Goal: Use online tool/utility: Utilize a website feature to perform a specific function

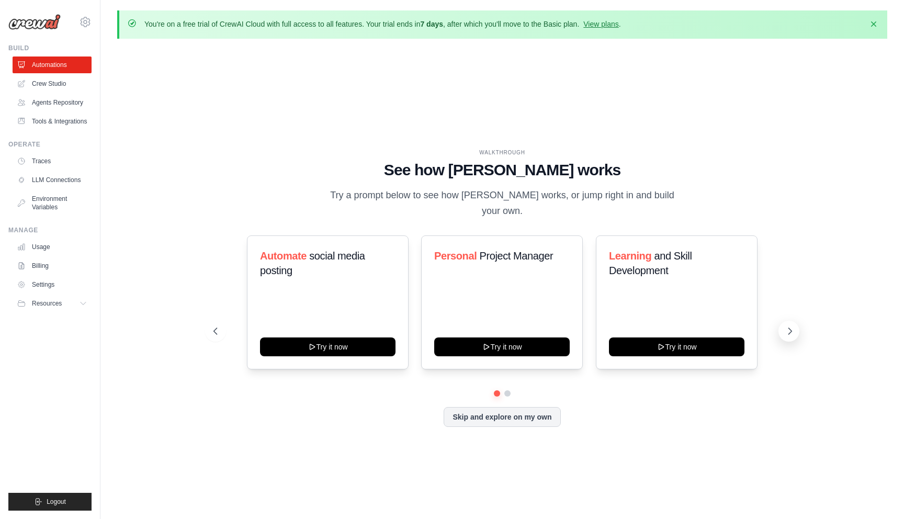
click at [792, 326] on icon at bounding box center [790, 331] width 10 height 10
click at [612, 25] on link "View plans" at bounding box center [600, 24] width 35 height 8
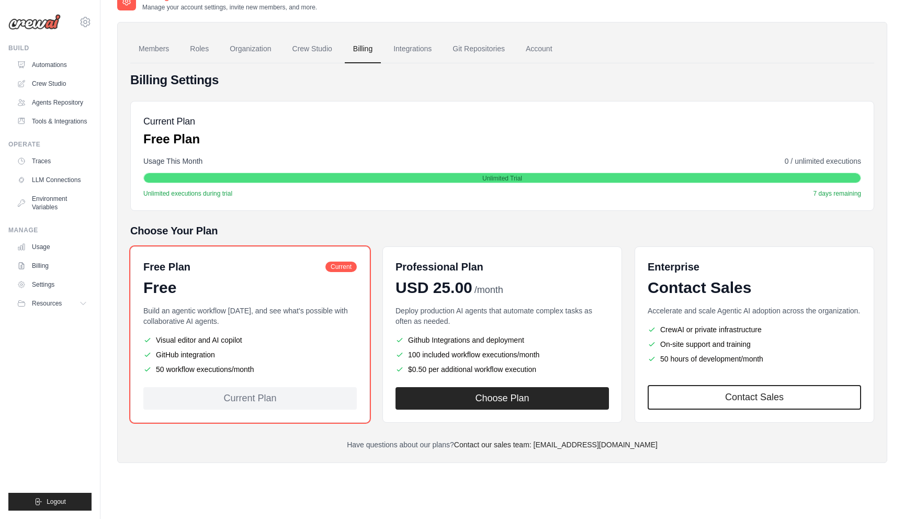
scroll to position [57, 0]
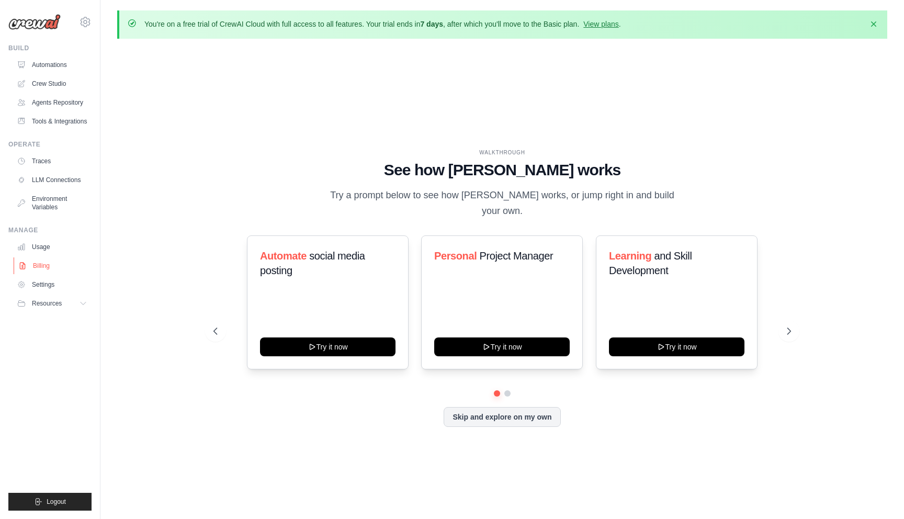
click at [40, 262] on link "Billing" at bounding box center [53, 265] width 79 height 17
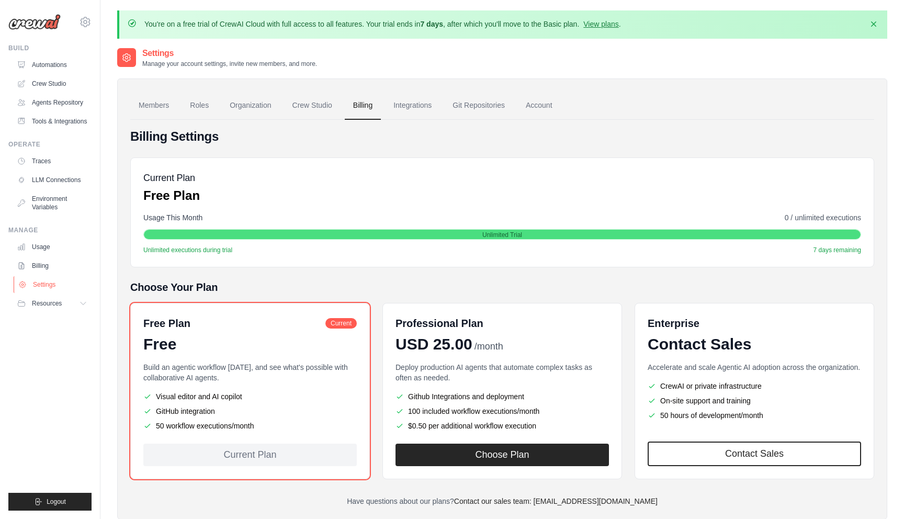
click at [49, 288] on link "Settings" at bounding box center [53, 284] width 79 height 17
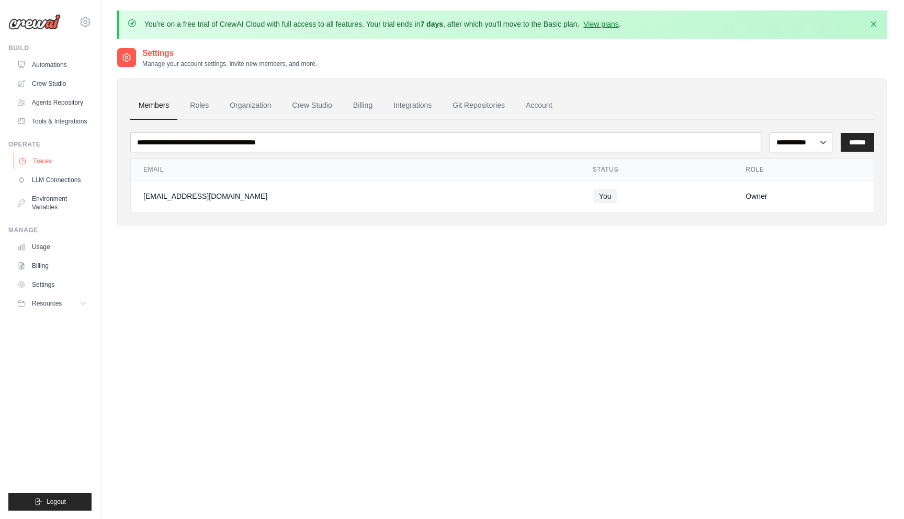
click at [52, 160] on link "Traces" at bounding box center [53, 161] width 79 height 17
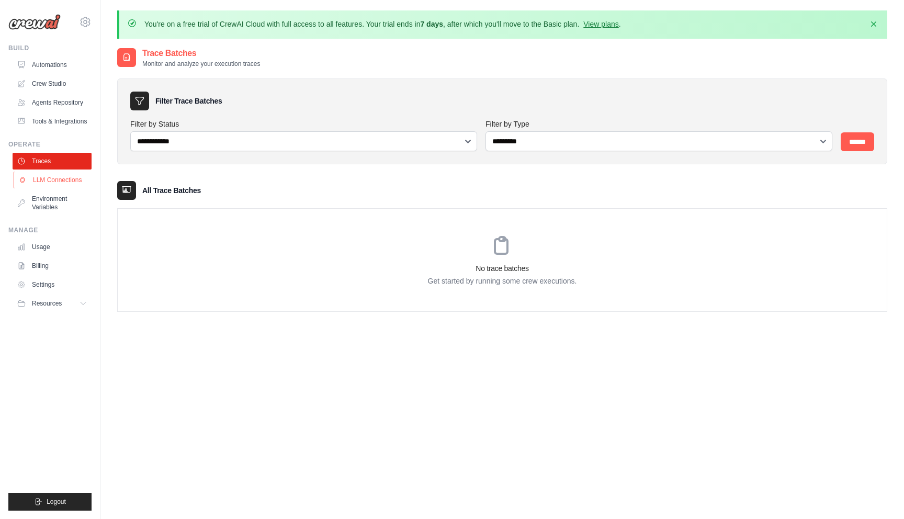
click at [54, 175] on link "LLM Connections" at bounding box center [53, 180] width 79 height 17
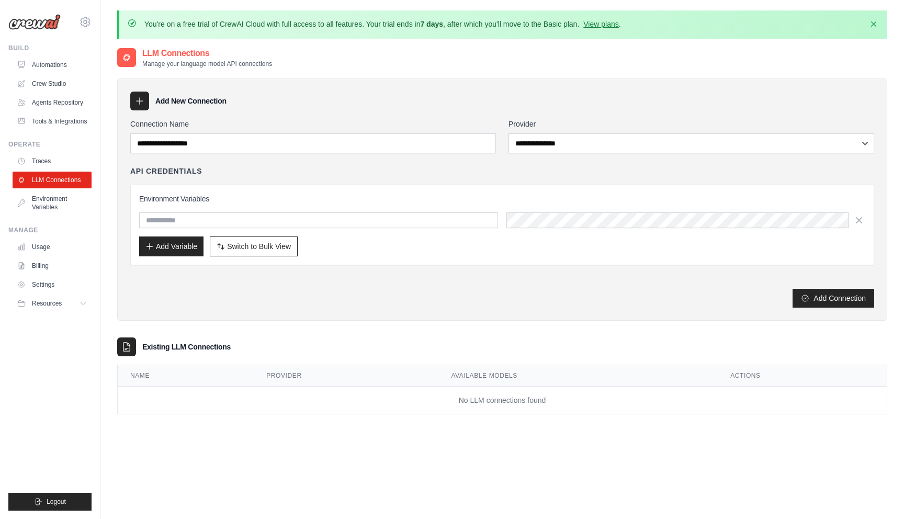
click at [144, 104] on icon at bounding box center [139, 101] width 10 height 10
click at [62, 117] on link "Tools & Integrations" at bounding box center [53, 121] width 79 height 17
click at [60, 100] on link "Agents Repository" at bounding box center [53, 102] width 79 height 17
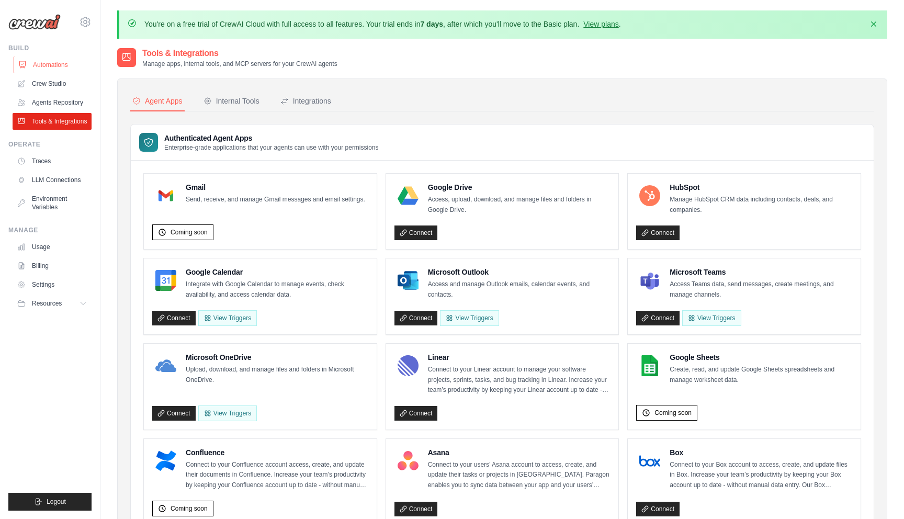
click at [49, 69] on link "Automations" at bounding box center [53, 65] width 79 height 17
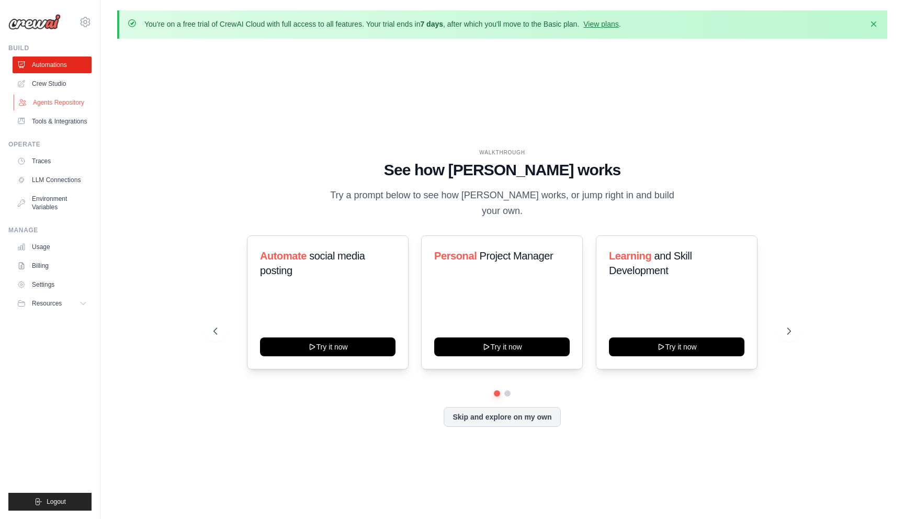
click at [48, 96] on link "Agents Repository" at bounding box center [53, 102] width 79 height 17
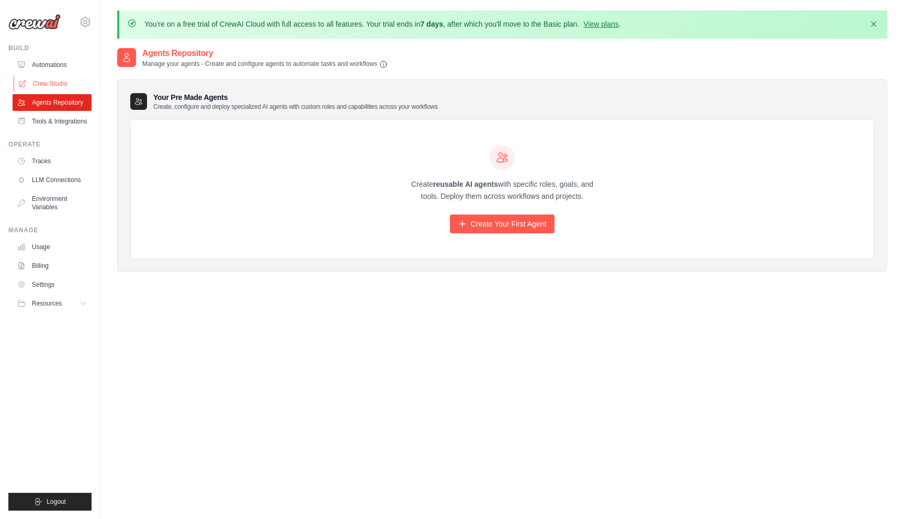
click at [57, 76] on link "Crew Studio" at bounding box center [53, 83] width 79 height 17
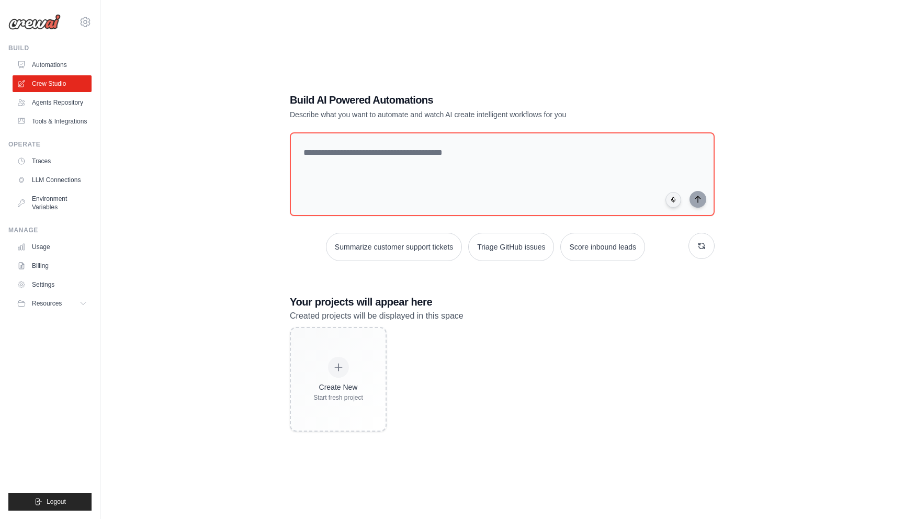
scroll to position [57, 0]
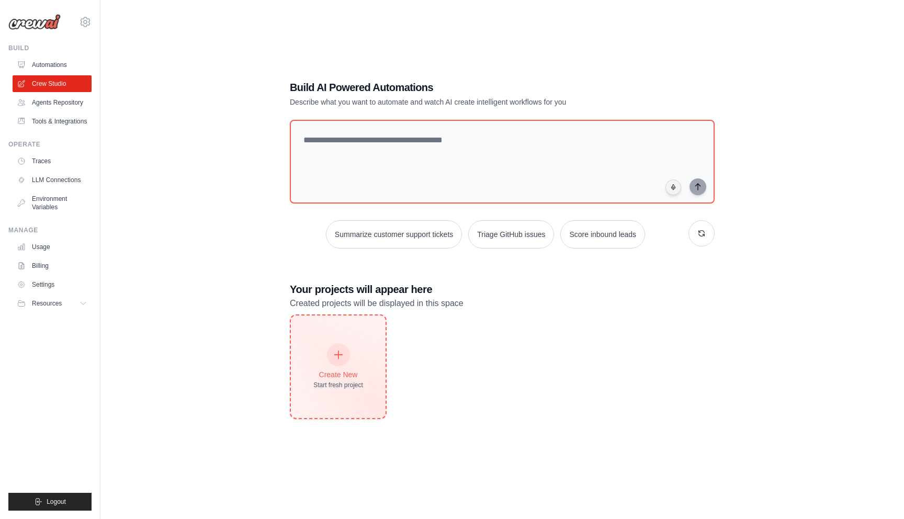
click at [340, 343] on div at bounding box center [338, 354] width 23 height 23
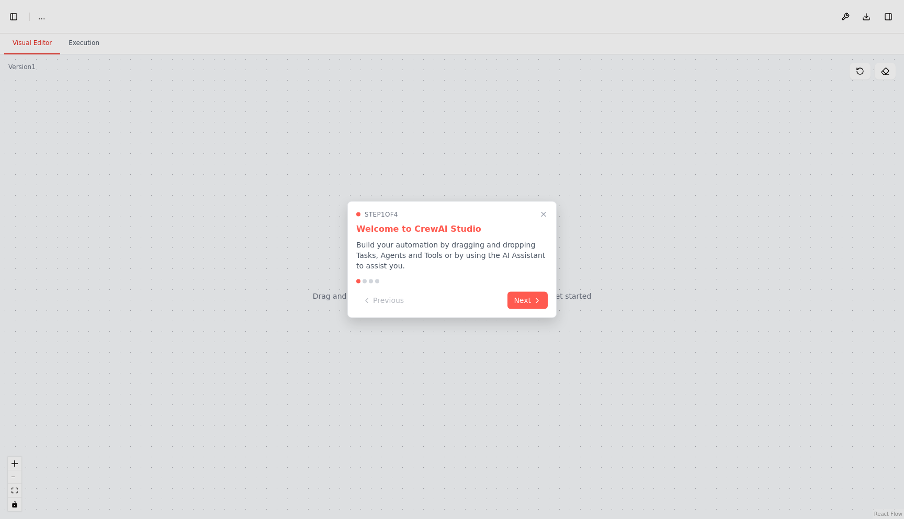
scroll to position [297, 0]
click at [529, 297] on button "Next" at bounding box center [528, 299] width 40 height 17
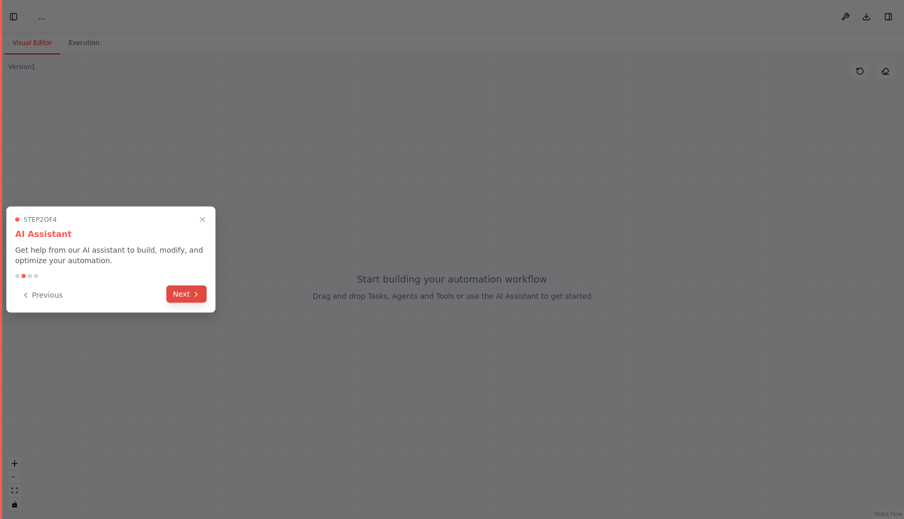
click at [189, 287] on button "Next" at bounding box center [186, 294] width 40 height 17
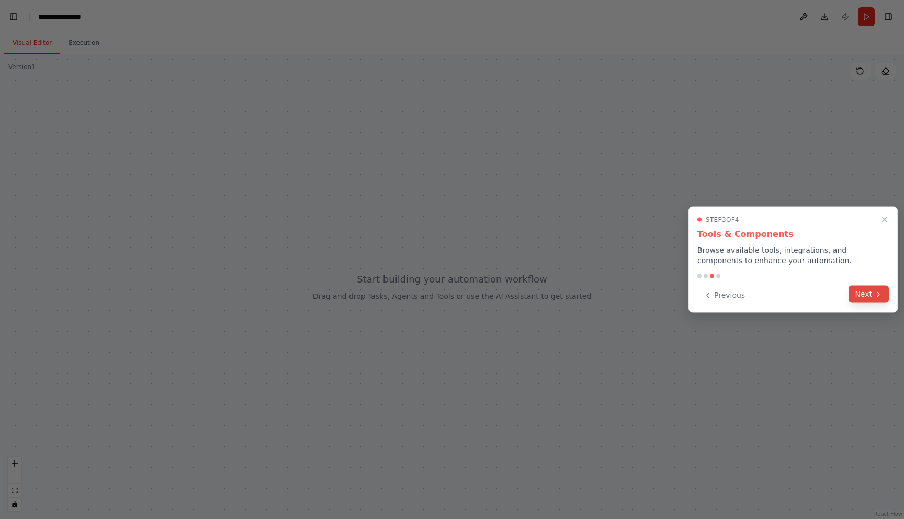
click at [857, 295] on button "Next" at bounding box center [869, 294] width 40 height 17
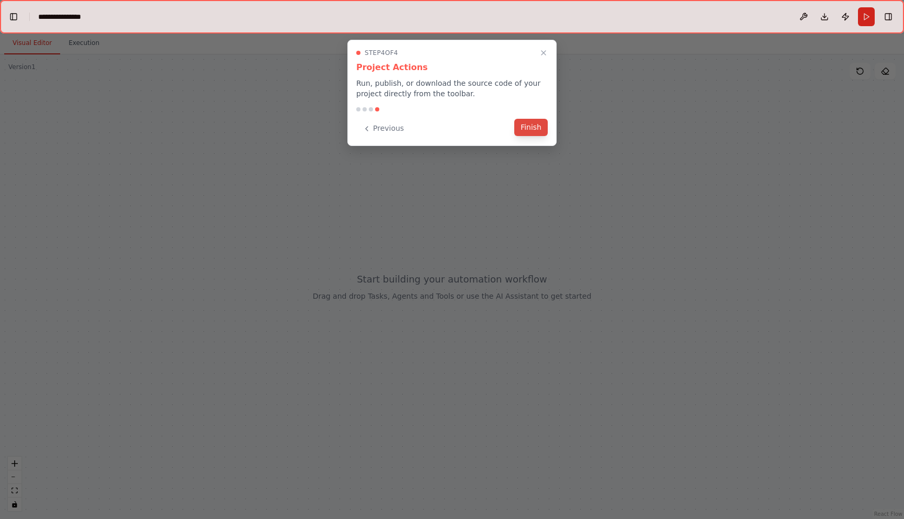
click at [533, 133] on button "Finish" at bounding box center [530, 127] width 33 height 17
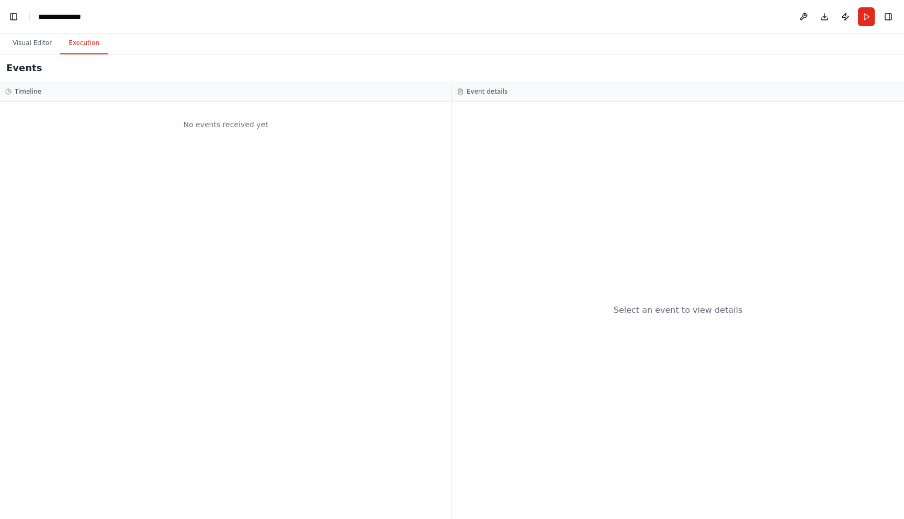
click at [98, 50] on button "Execution" at bounding box center [84, 43] width 48 height 22
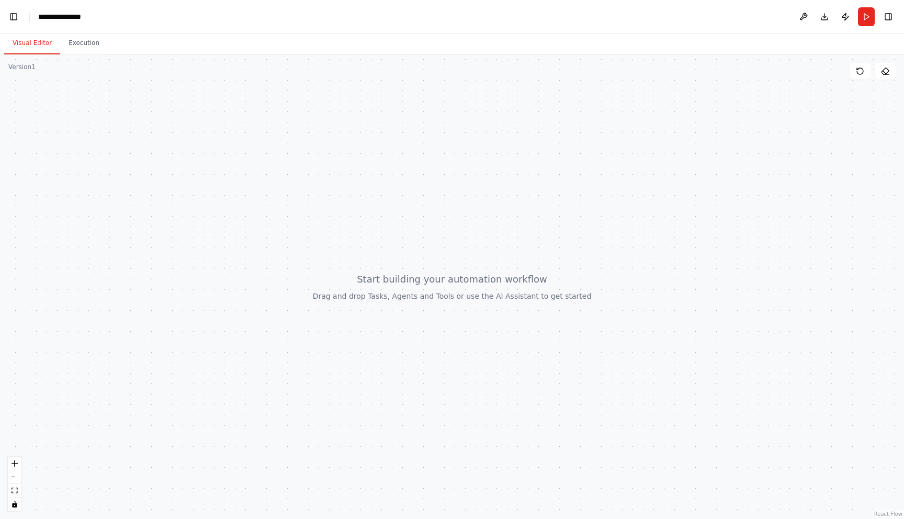
click at [44, 40] on button "Visual Editor" at bounding box center [32, 43] width 56 height 22
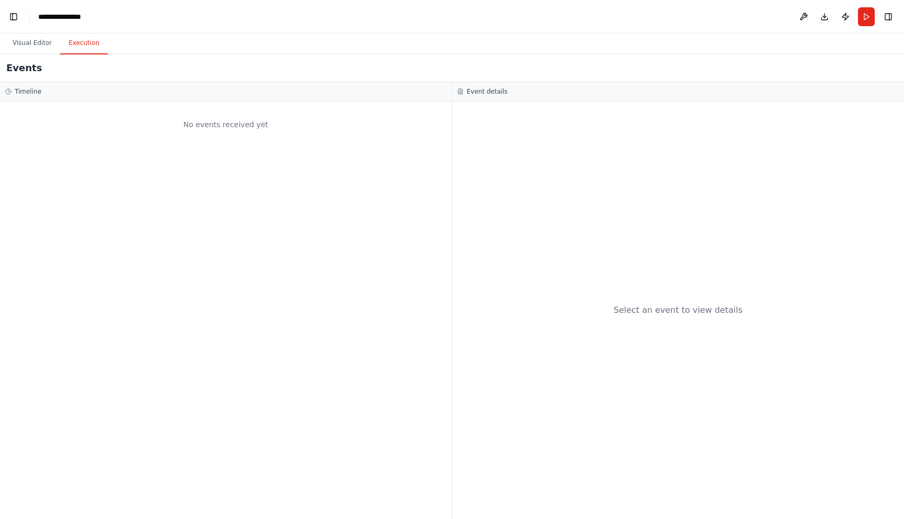
click at [81, 40] on button "Execution" at bounding box center [84, 43] width 48 height 22
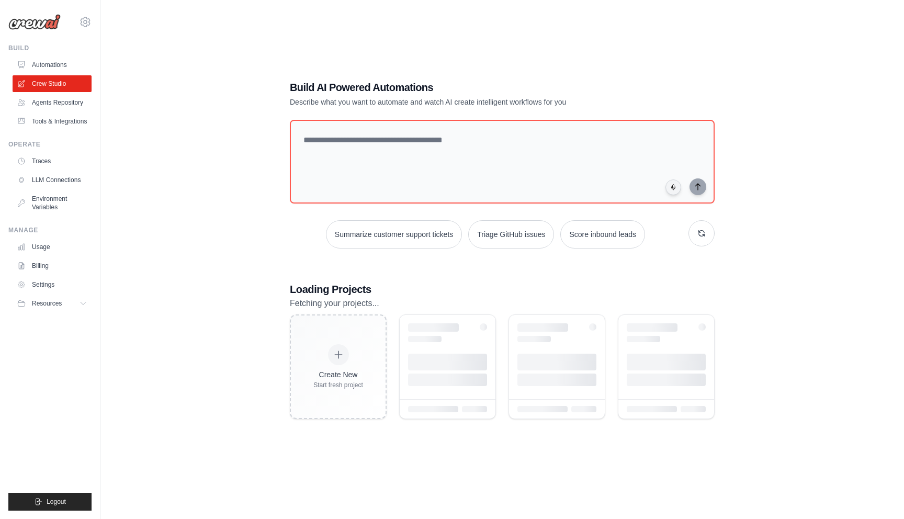
scroll to position [43, 0]
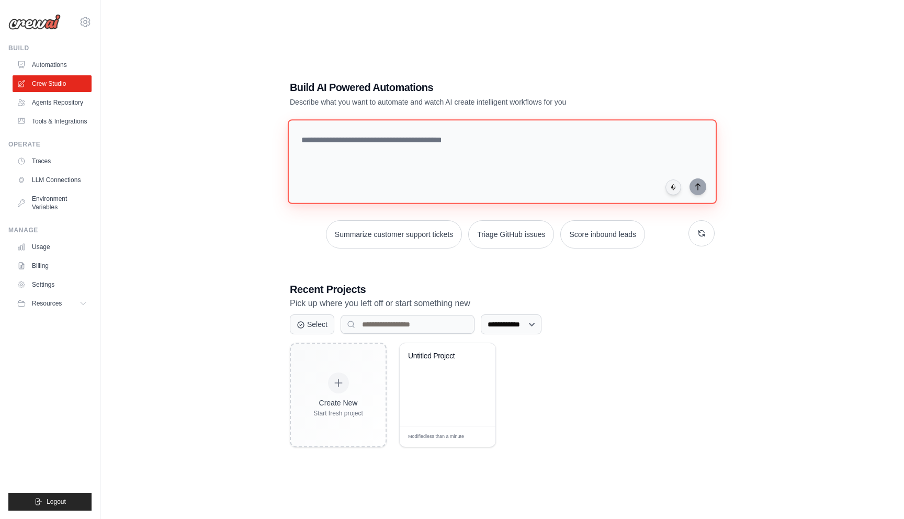
click at [387, 166] on textarea at bounding box center [502, 161] width 429 height 85
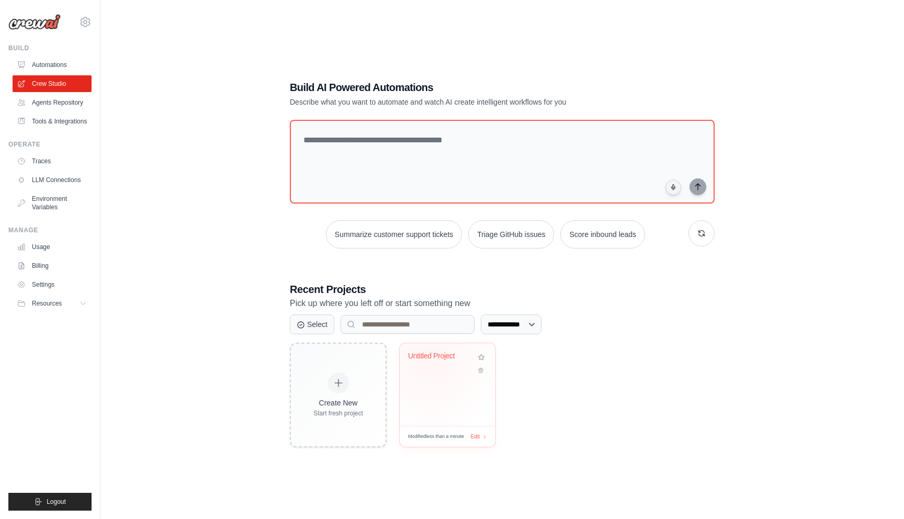
click at [431, 365] on div "Untitled Project" at bounding box center [447, 364] width 79 height 24
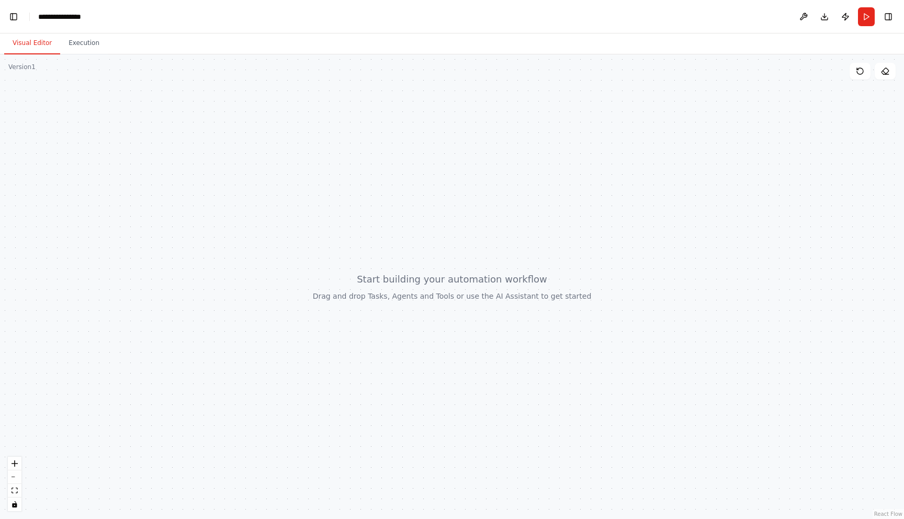
scroll to position [297, 0]
click at [90, 50] on button "Execution" at bounding box center [84, 43] width 48 height 22
click at [42, 41] on button "Visual Editor" at bounding box center [32, 43] width 56 height 22
click at [16, 18] on button "Toggle Left Sidebar" at bounding box center [13, 16] width 15 height 15
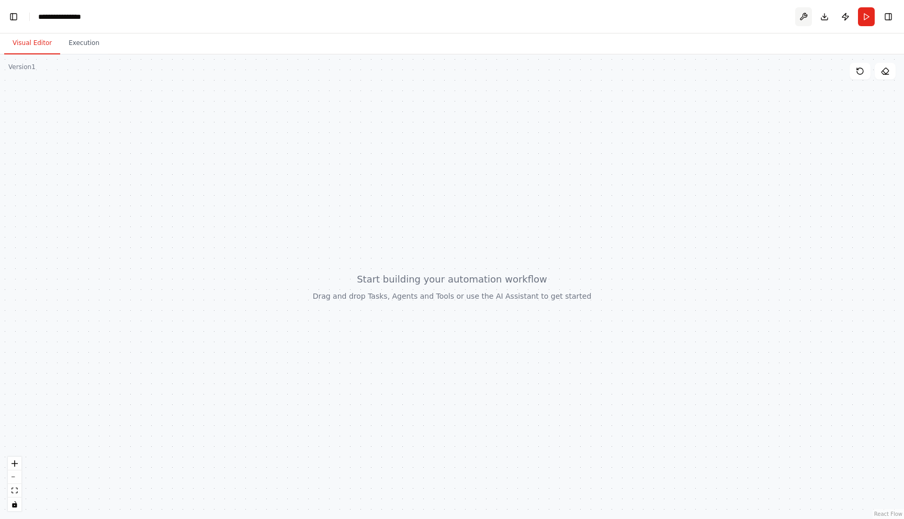
click at [805, 19] on button at bounding box center [803, 16] width 17 height 19
click at [846, 17] on body "**********" at bounding box center [452, 259] width 904 height 519
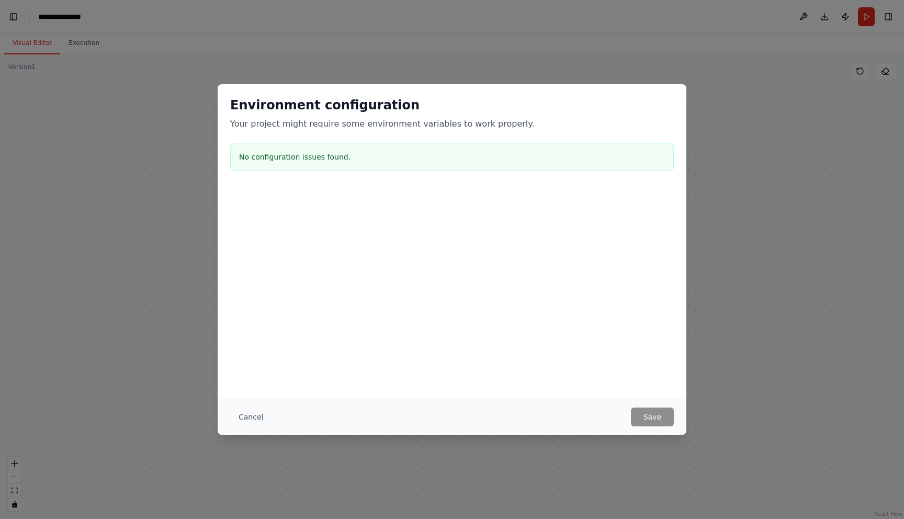
click at [715, 280] on div "Environment configuration Your project might require some environment variables…" at bounding box center [452, 259] width 904 height 519
